Goal: Use online tool/utility: Use online tool/utility

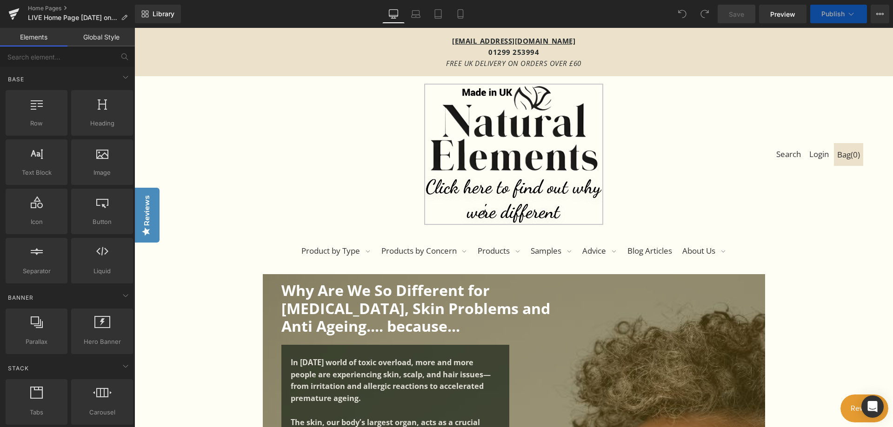
click at [512, 182] on img at bounding box center [513, 154] width 179 height 141
click at [590, 199] on img at bounding box center [513, 154] width 179 height 141
click at [435, 15] on icon at bounding box center [437, 13] width 9 height 9
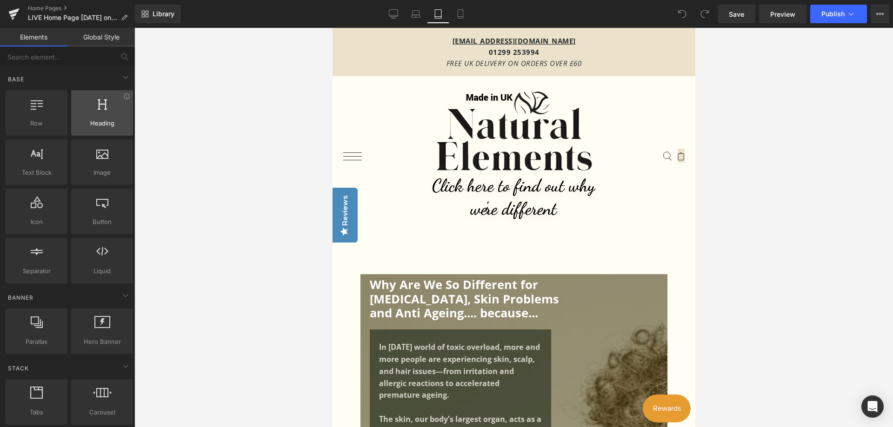
click at [113, 120] on span "Heading" at bounding box center [102, 124] width 56 height 10
click at [43, 120] on span "Row" at bounding box center [36, 124] width 56 height 10
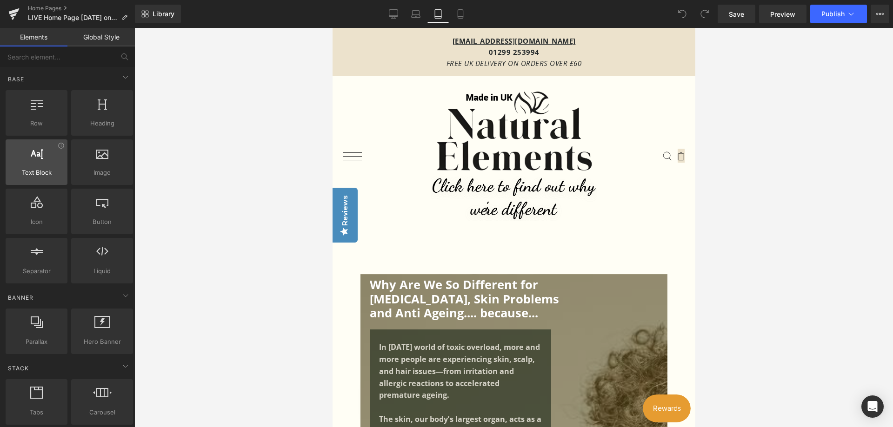
click at [34, 173] on span "Text Block" at bounding box center [36, 173] width 56 height 10
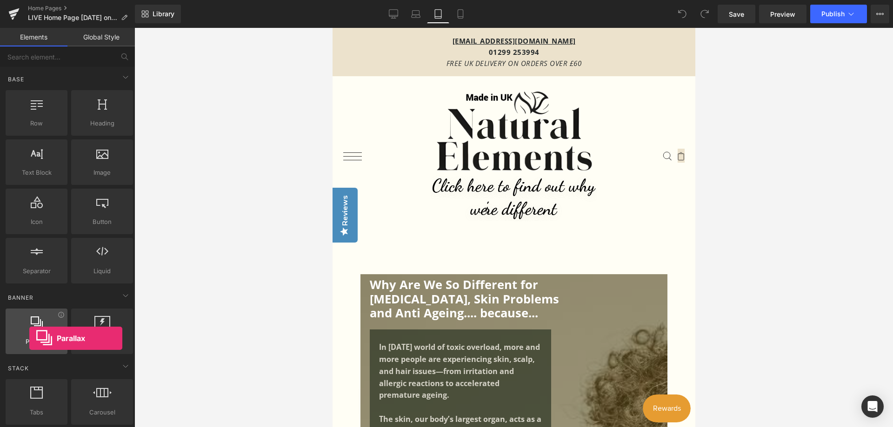
click at [29, 339] on span "Parallax" at bounding box center [36, 342] width 56 height 10
click at [103, 39] on link "Global Style" at bounding box center [100, 37] width 67 height 19
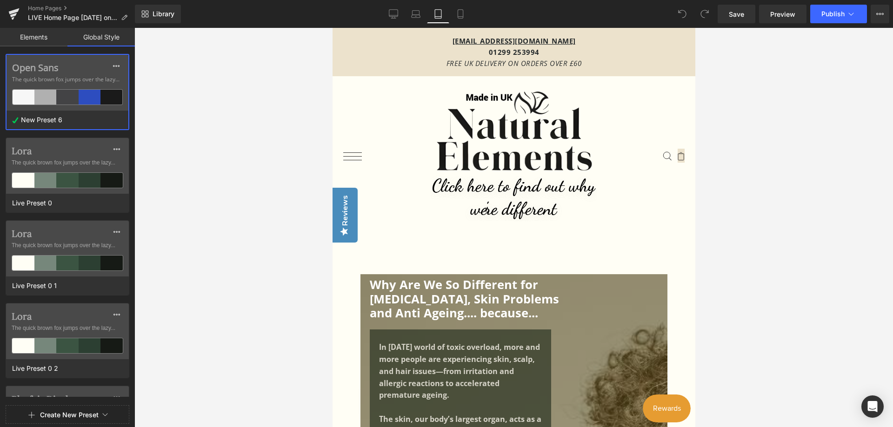
click at [39, 36] on link "Elements" at bounding box center [33, 37] width 67 height 19
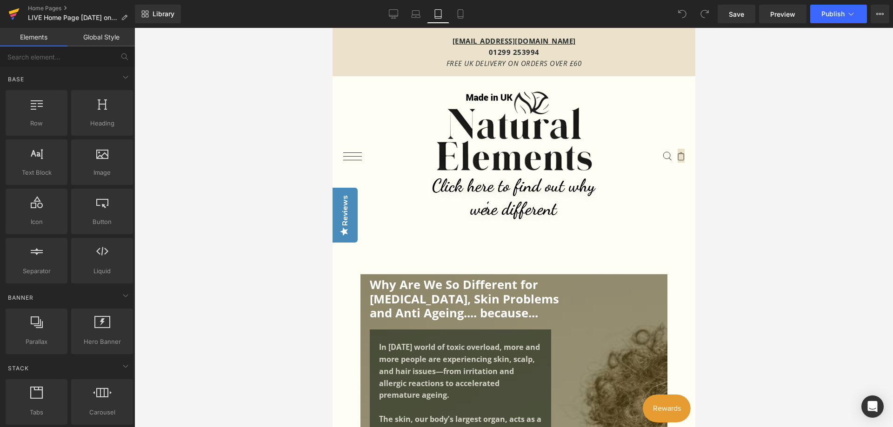
click at [18, 9] on icon at bounding box center [14, 11] width 11 height 6
